Goal: Complete application form

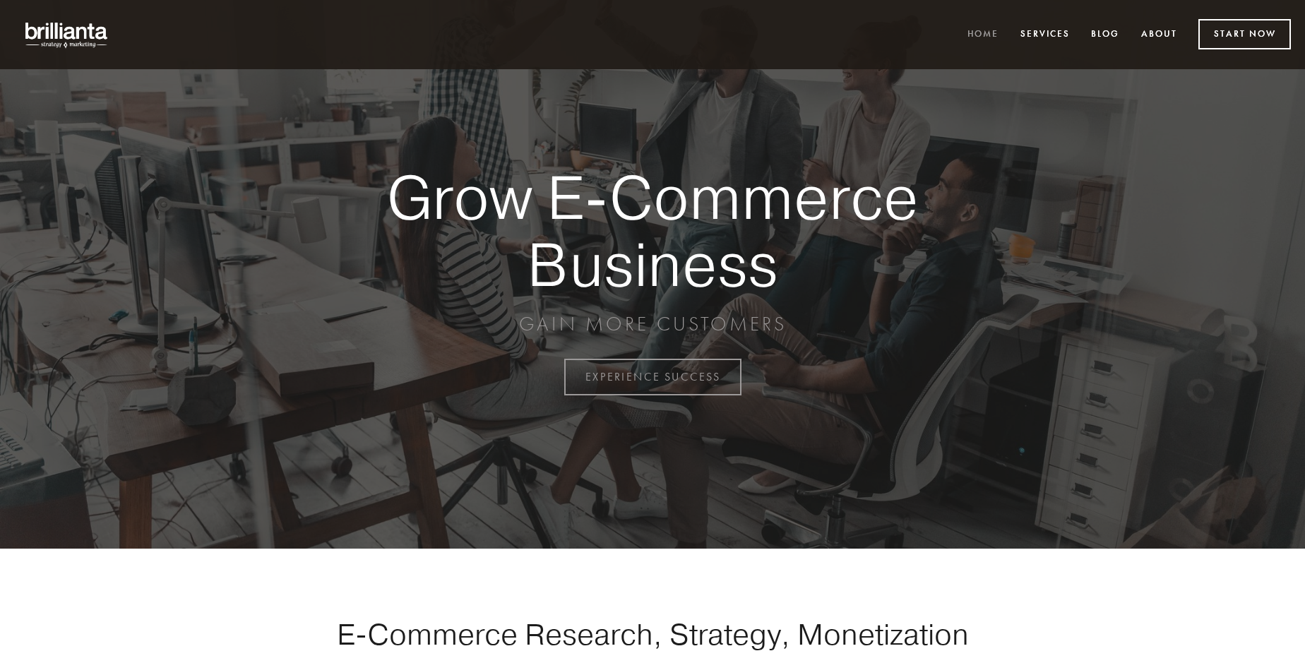
scroll to position [3701, 0]
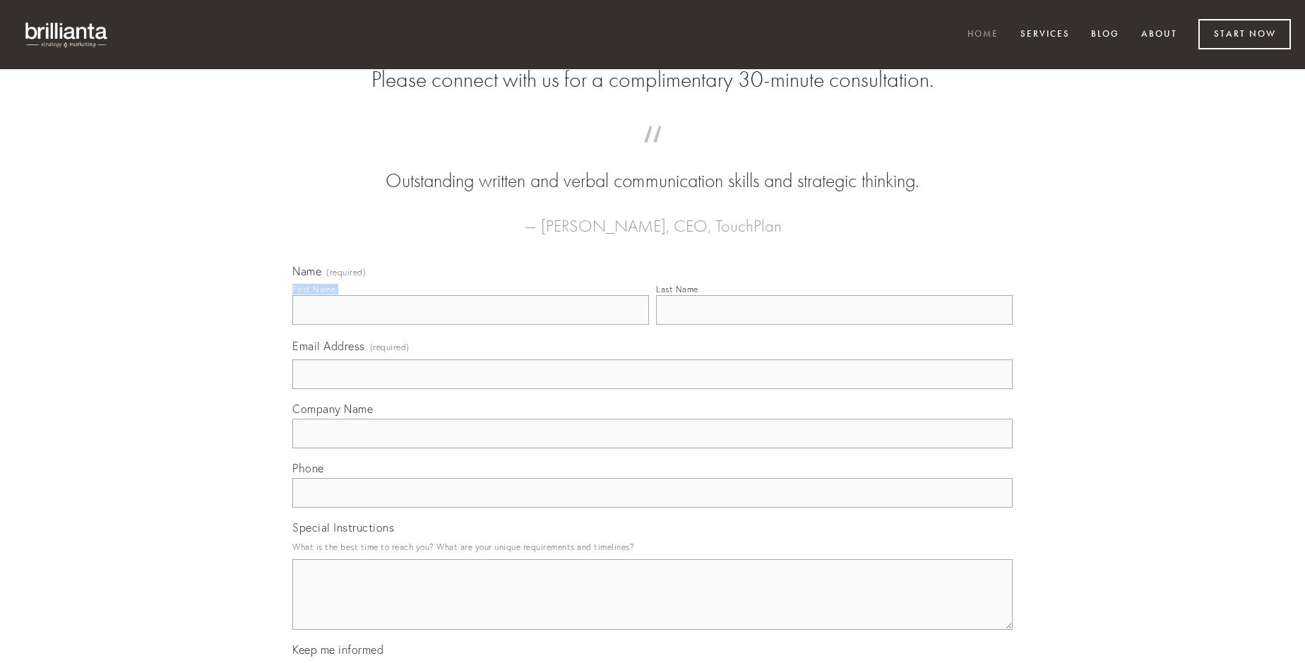
type input "[PERSON_NAME]"
click at [834, 325] on input "Last Name" at bounding box center [834, 310] width 357 height 30
type input "[PERSON_NAME]"
click at [652, 389] on input "Email Address (required)" at bounding box center [652, 374] width 720 height 30
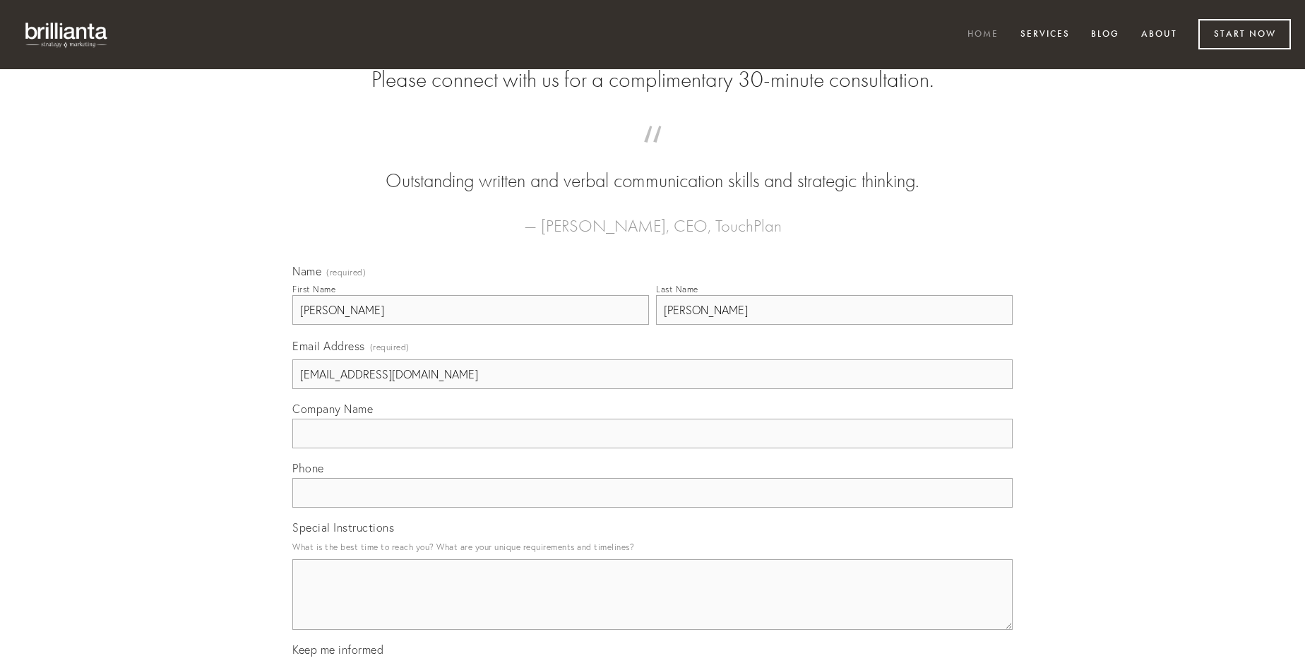
type input "[EMAIL_ADDRESS][DOMAIN_NAME]"
click at [652, 448] on input "Company Name" at bounding box center [652, 434] width 720 height 30
type input "conduco"
click at [652, 508] on input "text" at bounding box center [652, 493] width 720 height 30
click at [652, 607] on textarea "Special Instructions" at bounding box center [652, 594] width 720 height 71
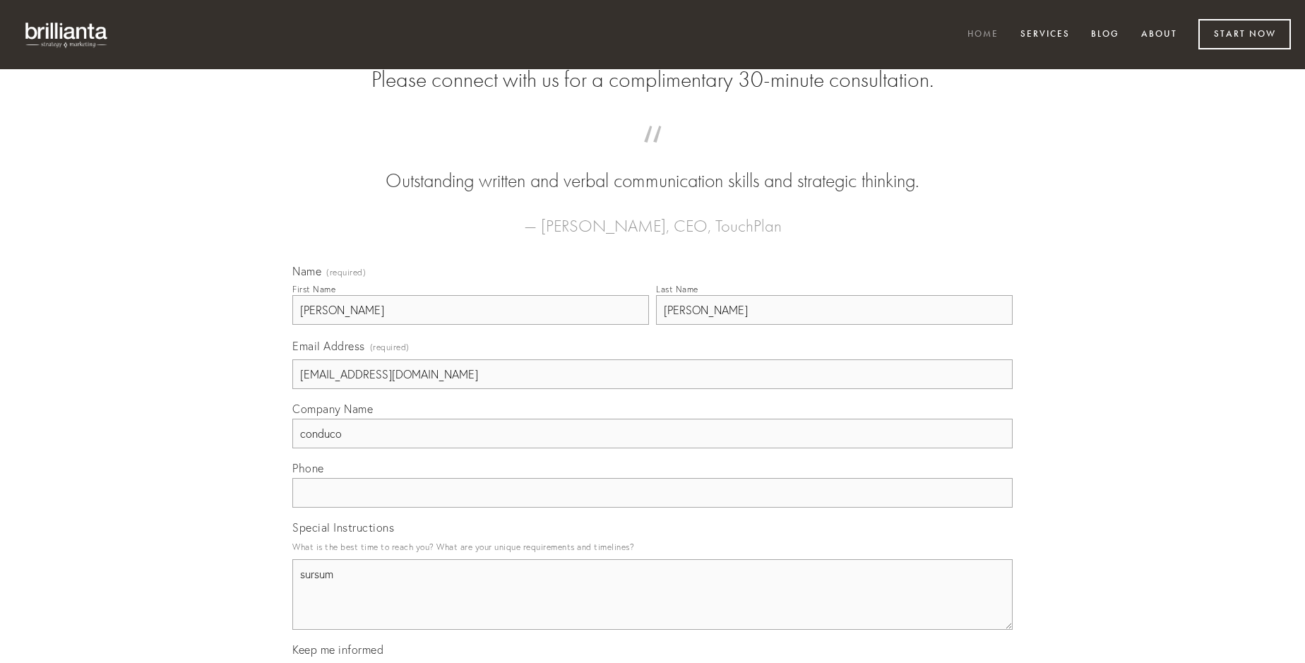
type textarea "sursum"
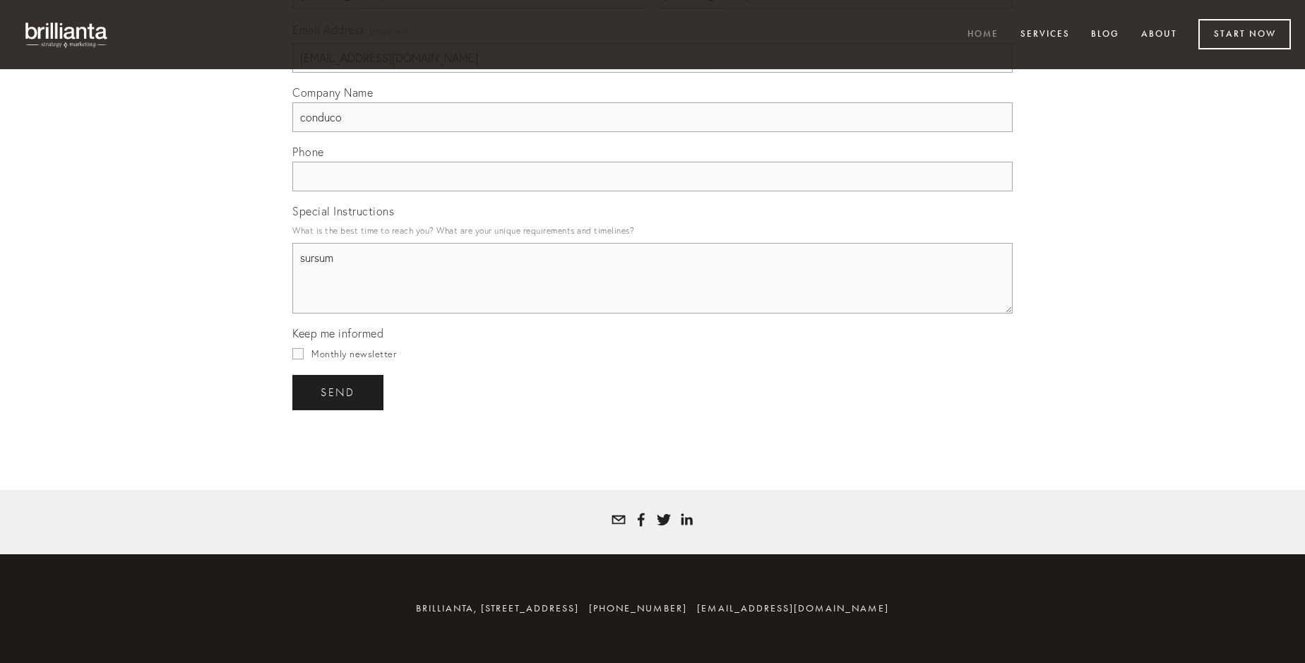
click at [339, 392] on span "send" at bounding box center [338, 392] width 35 height 13
